Goal: Task Accomplishment & Management: Manage account settings

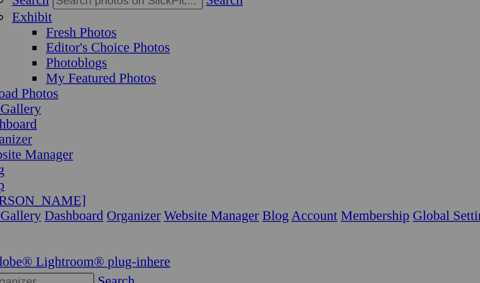
scroll to position [0, 0]
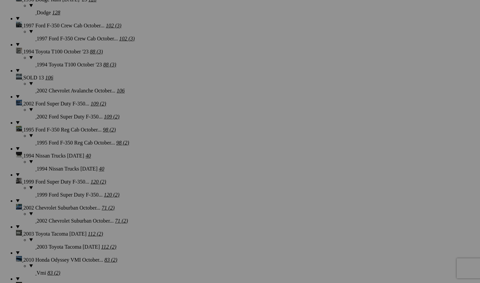
scroll to position [1702, 0]
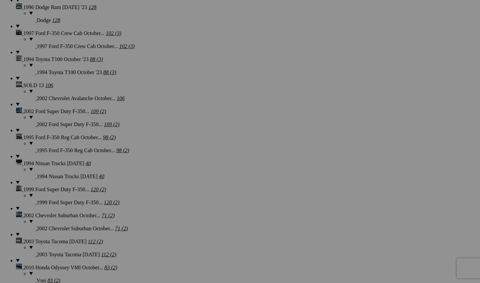
click at [196, 186] on span "Yes" at bounding box center [192, 185] width 8 height 6
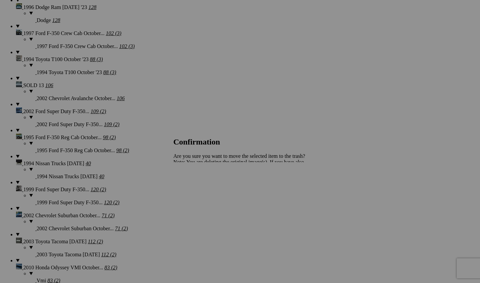
click at [196, 184] on span "Yes" at bounding box center [192, 185] width 8 height 6
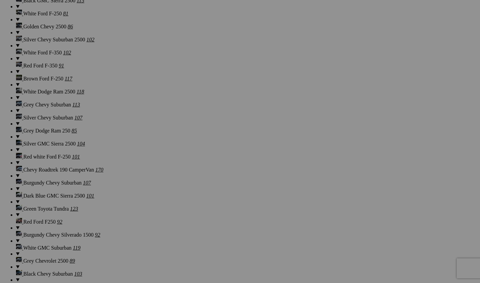
scroll to position [2302, 0]
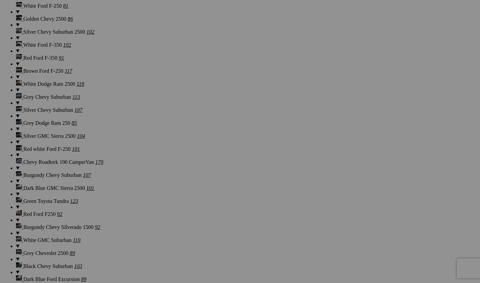
click at [301, 182] on div "Cancel Yes" at bounding box center [239, 185] width 133 height 6
click at [196, 185] on span "Yes" at bounding box center [192, 185] width 8 height 6
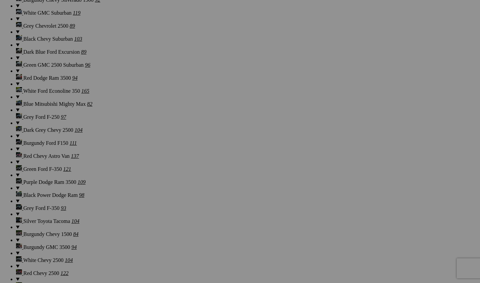
scroll to position [2528, 0]
click at [196, 182] on span "Yes" at bounding box center [192, 185] width 8 height 6
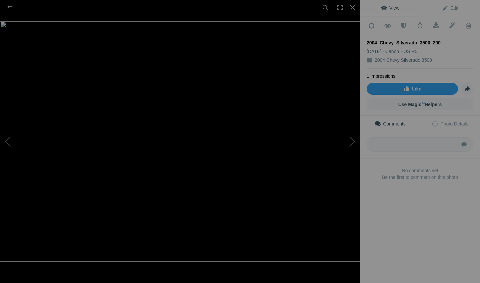
click at [195, 155] on img at bounding box center [180, 141] width 360 height 240
click at [354, 10] on div at bounding box center [352, 7] width 15 height 15
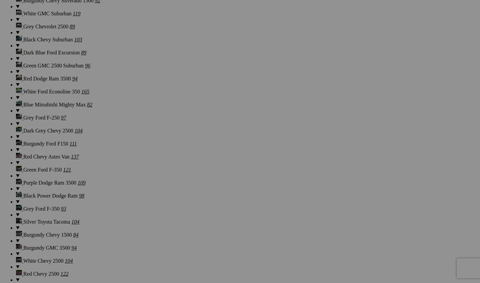
click at [196, 188] on link "Yes" at bounding box center [192, 185] width 8 height 6
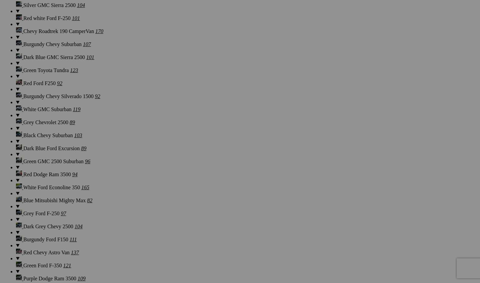
scroll to position [2402, 0]
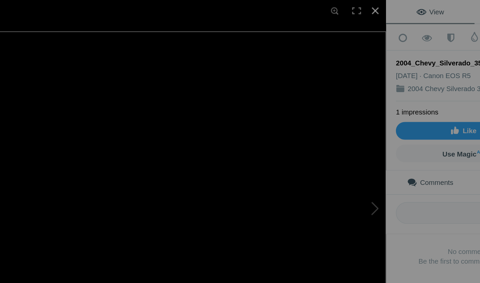
click at [345, 9] on div at bounding box center [352, 7] width 15 height 15
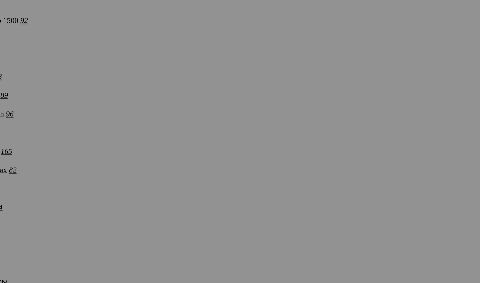
scroll to position [2498, 0]
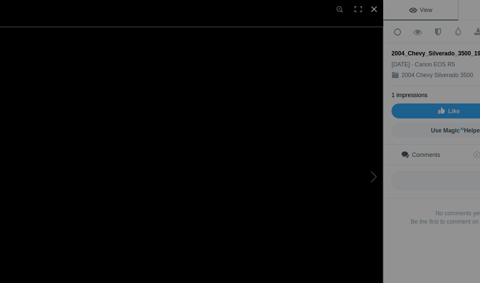
click at [345, 5] on div at bounding box center [352, 7] width 15 height 15
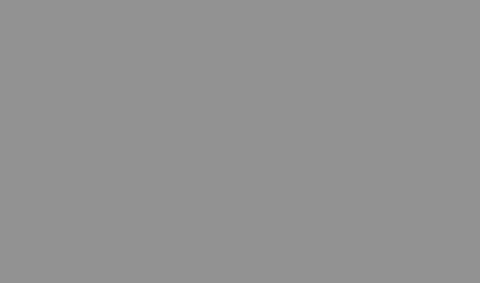
scroll to position [2437, 0]
click at [188, 182] on link "Yes" at bounding box center [192, 185] width 8 height 6
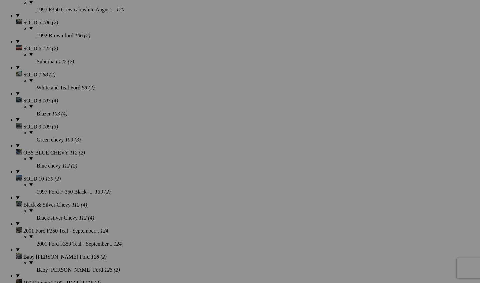
scroll to position [1232, 0]
